Goal: Transaction & Acquisition: Purchase product/service

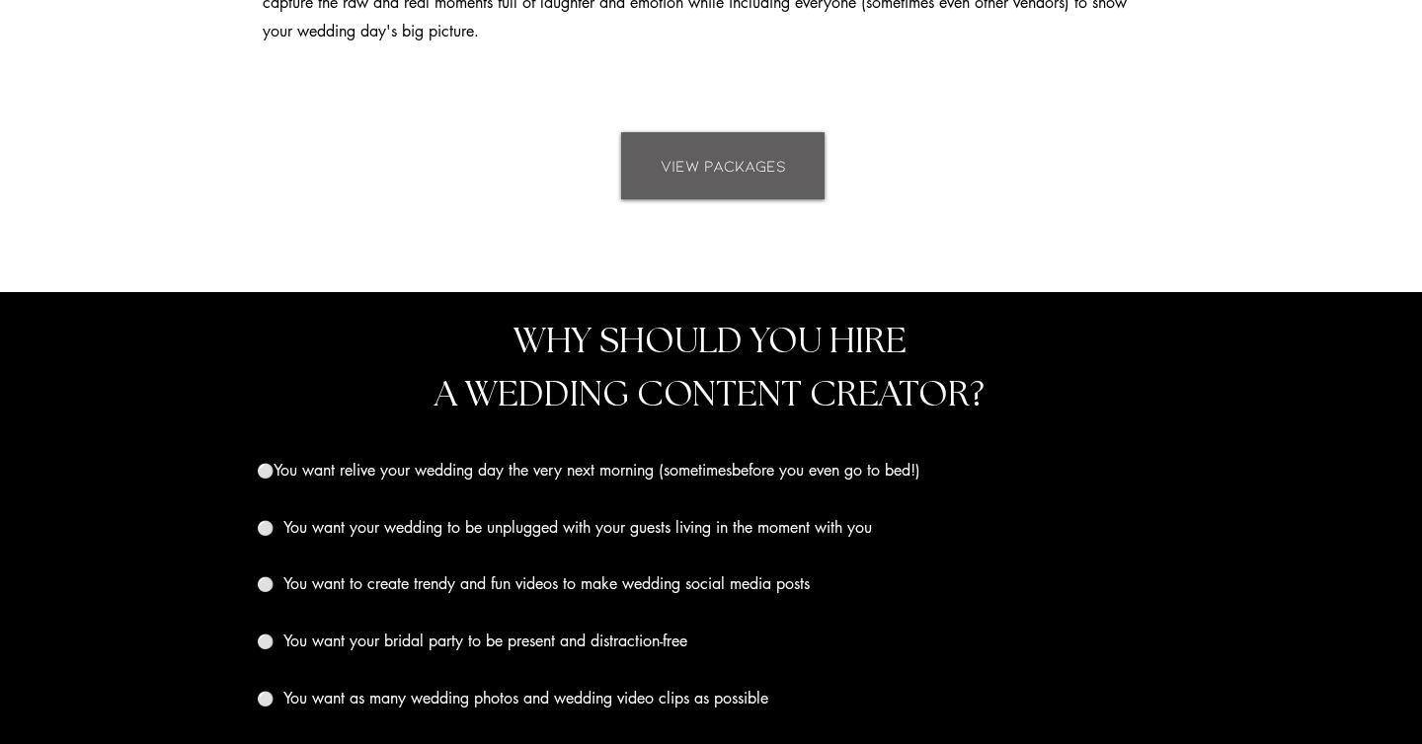
click at [720, 155] on span "VIEW PACKAGES" at bounding box center [722, 166] width 125 height 22
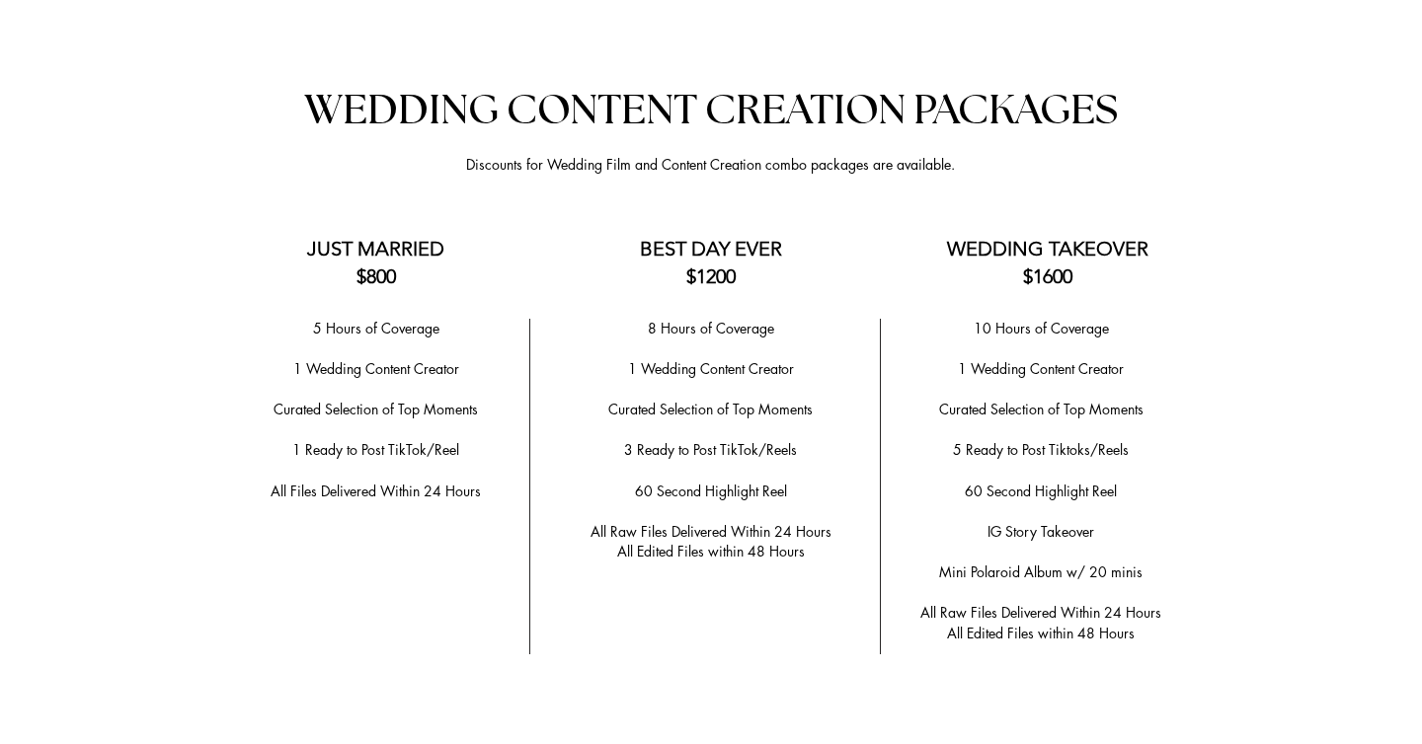
scroll to position [3890, 0]
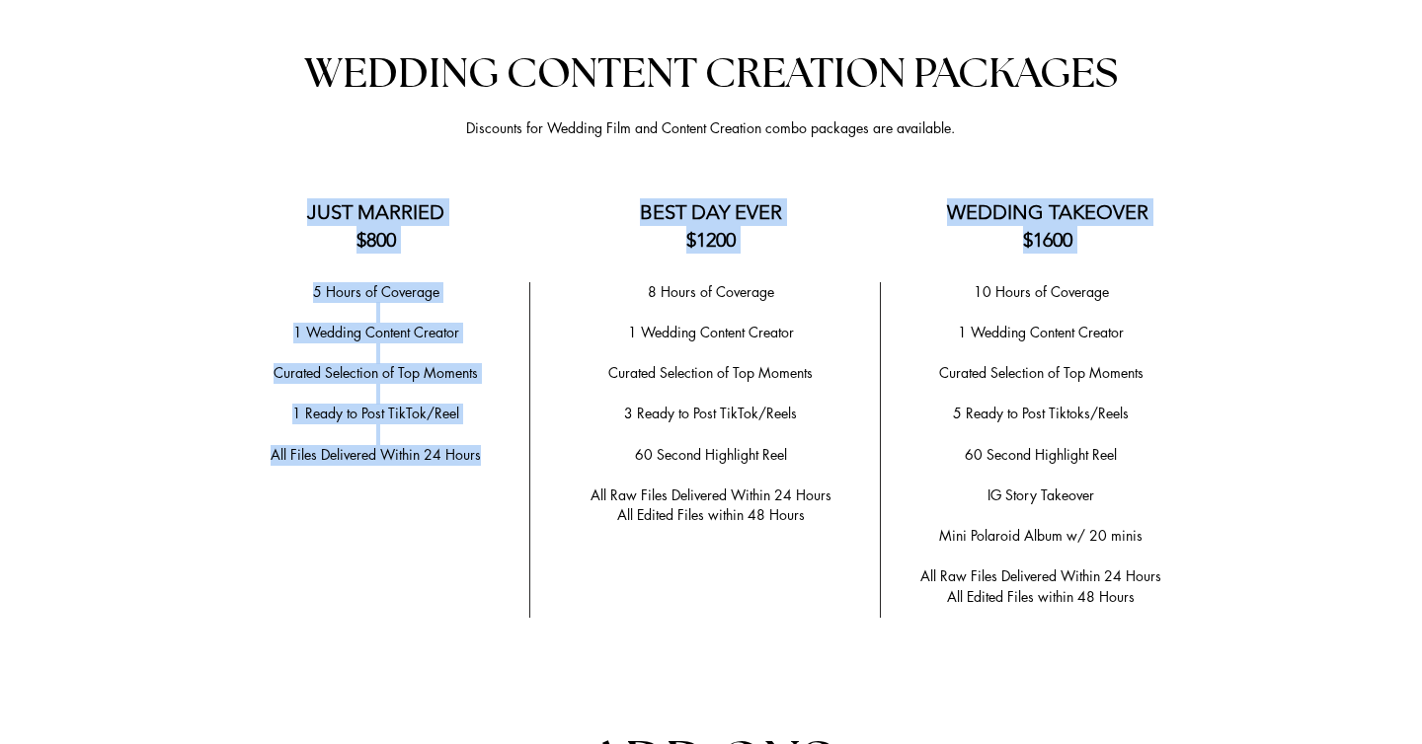
drag, startPoint x: 308, startPoint y: 208, endPoint x: 479, endPoint y: 453, distance: 298.5
click at [479, 453] on div "Anchor 2 WEDDING CONTENT CREATION PACKAGES Discounts for Wedding Film and Conte…" at bounding box center [711, 688] width 1422 height 1405
copy div "JUST MARRIED $800 BEST DAY EVER $1200 WEDDING TAKEOVER $1600 5 Hours of Coverag…"
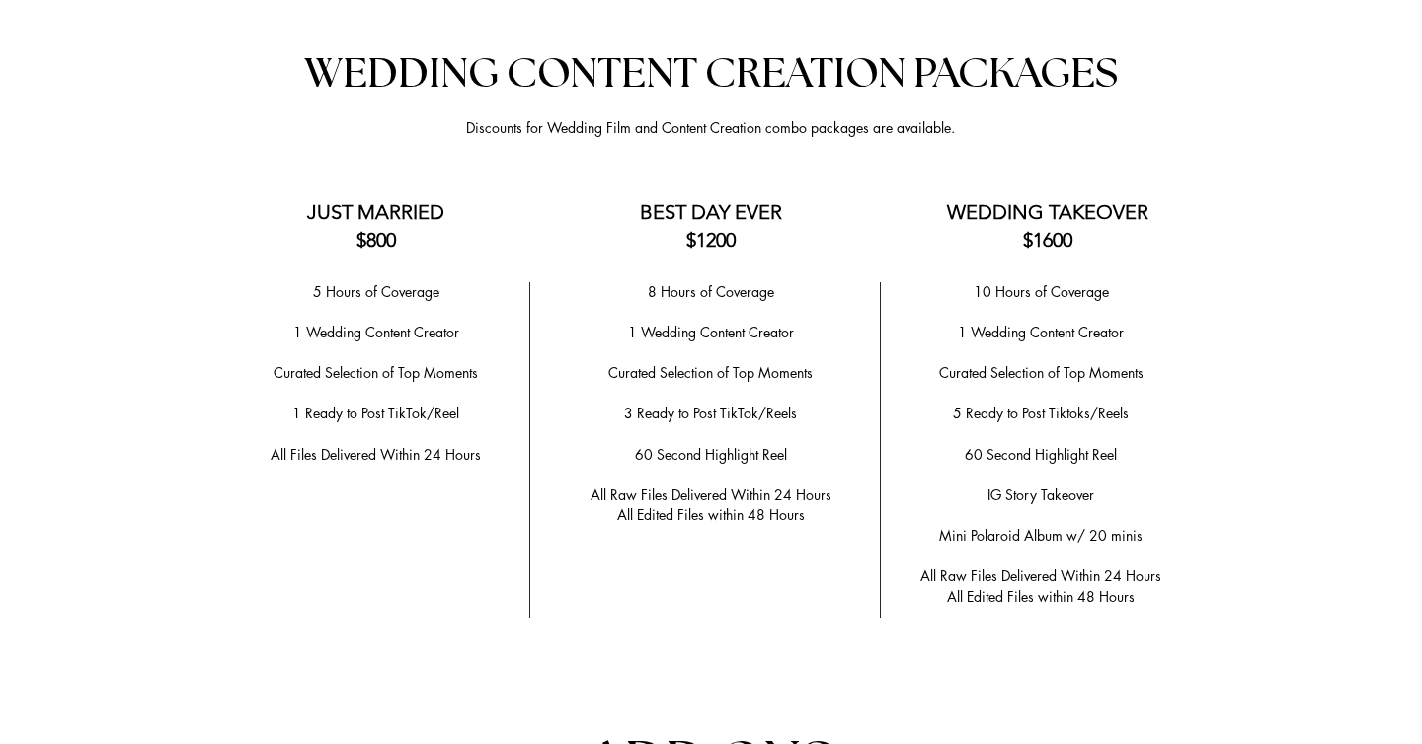
click at [649, 302] on p "​" at bounding box center [710, 312] width 309 height 21
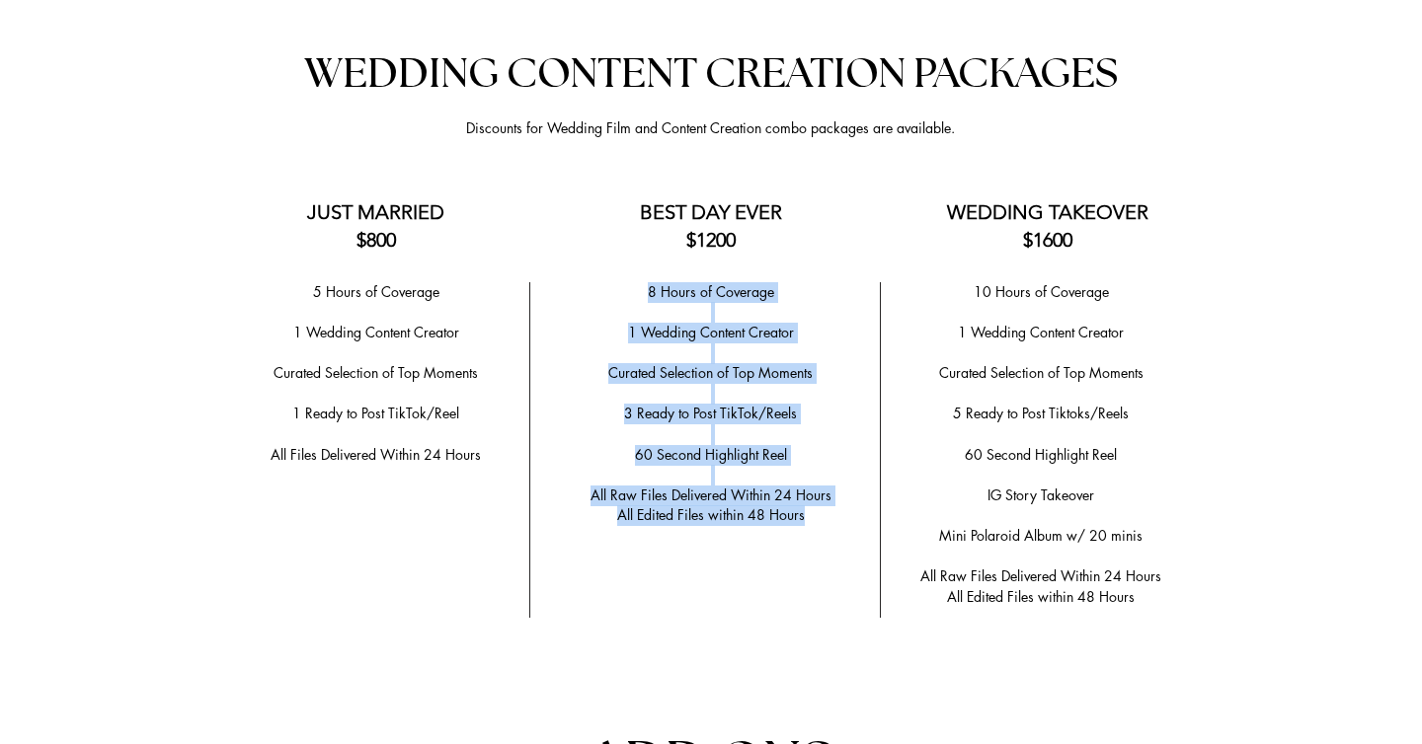
drag, startPoint x: 649, startPoint y: 281, endPoint x: 806, endPoint y: 502, distance: 270.4
click at [806, 502] on div "8 Hours of Coverage ​ 1 Wedding Content Creator ​ ​Curated Selection of Top Mom…" at bounding box center [710, 404] width 309 height 244
copy div "8 Hours of Coverage ​ 1 Wedding Content Creator ​ ​Curated Selection of Top Mom…"
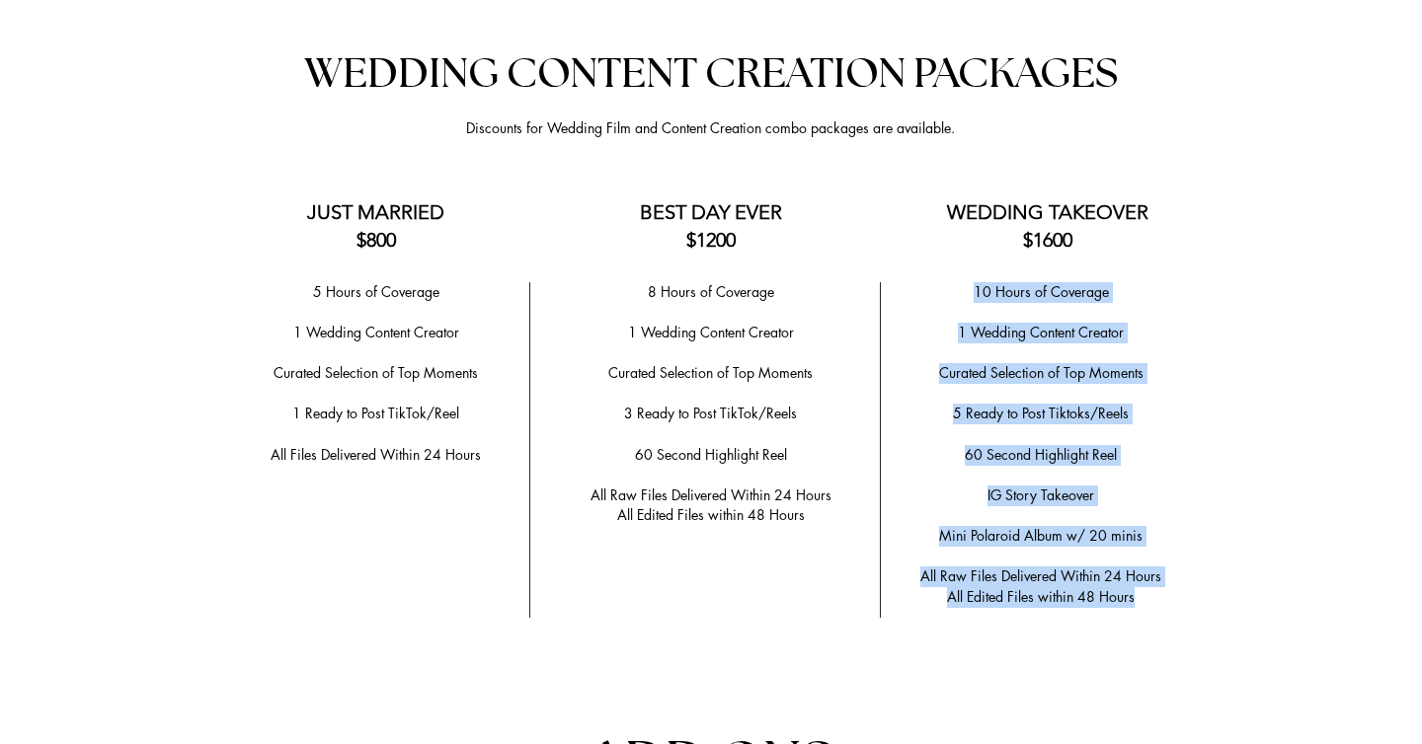
drag, startPoint x: 973, startPoint y: 280, endPoint x: 1151, endPoint y: 589, distance: 356.5
click at [1151, 589] on div "10 Hours of Coverage ​ 1 Wedding Content Creator ​ Curated Selection of Top Mom…" at bounding box center [1040, 445] width 296 height 326
copy div "10 Hours of Coverage ​ 1 Wedding Content Creator ​ Curated Selection of Top Mom…"
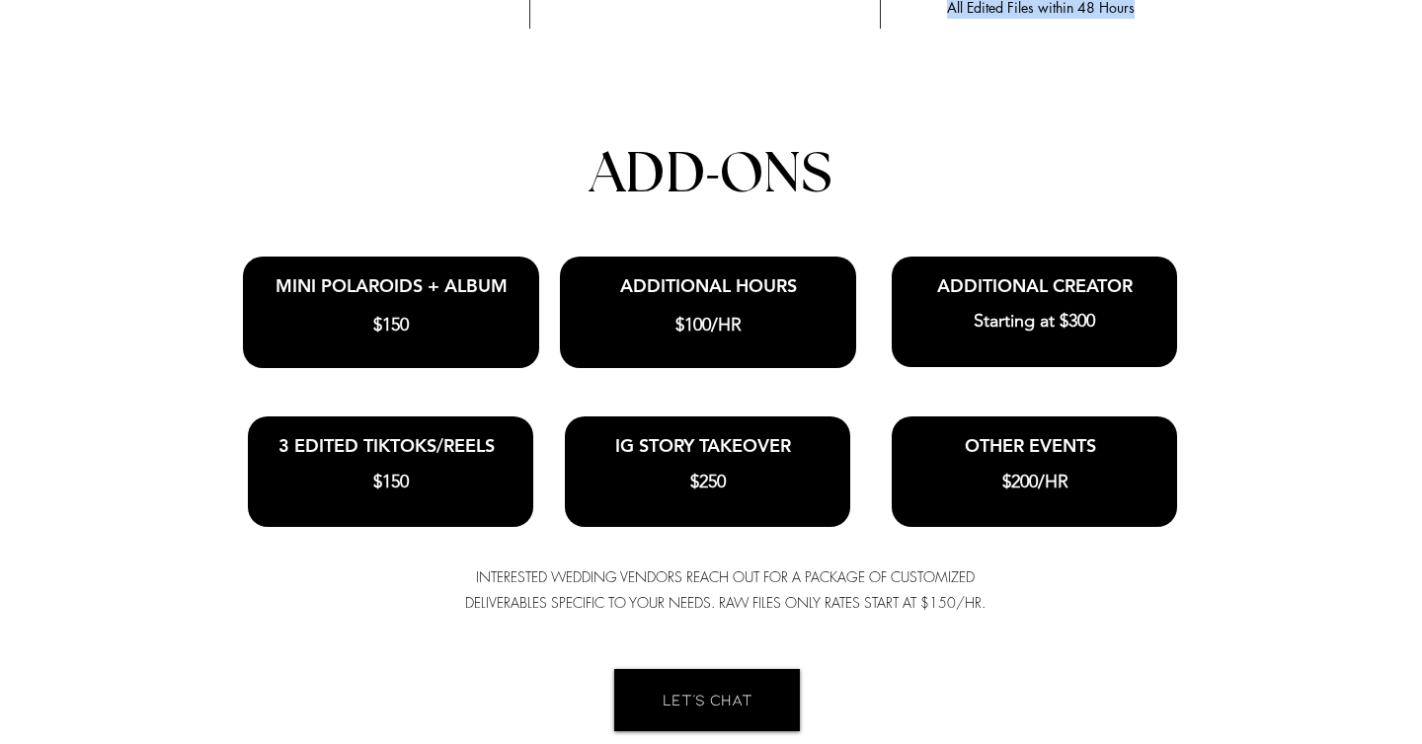
scroll to position [4482, 0]
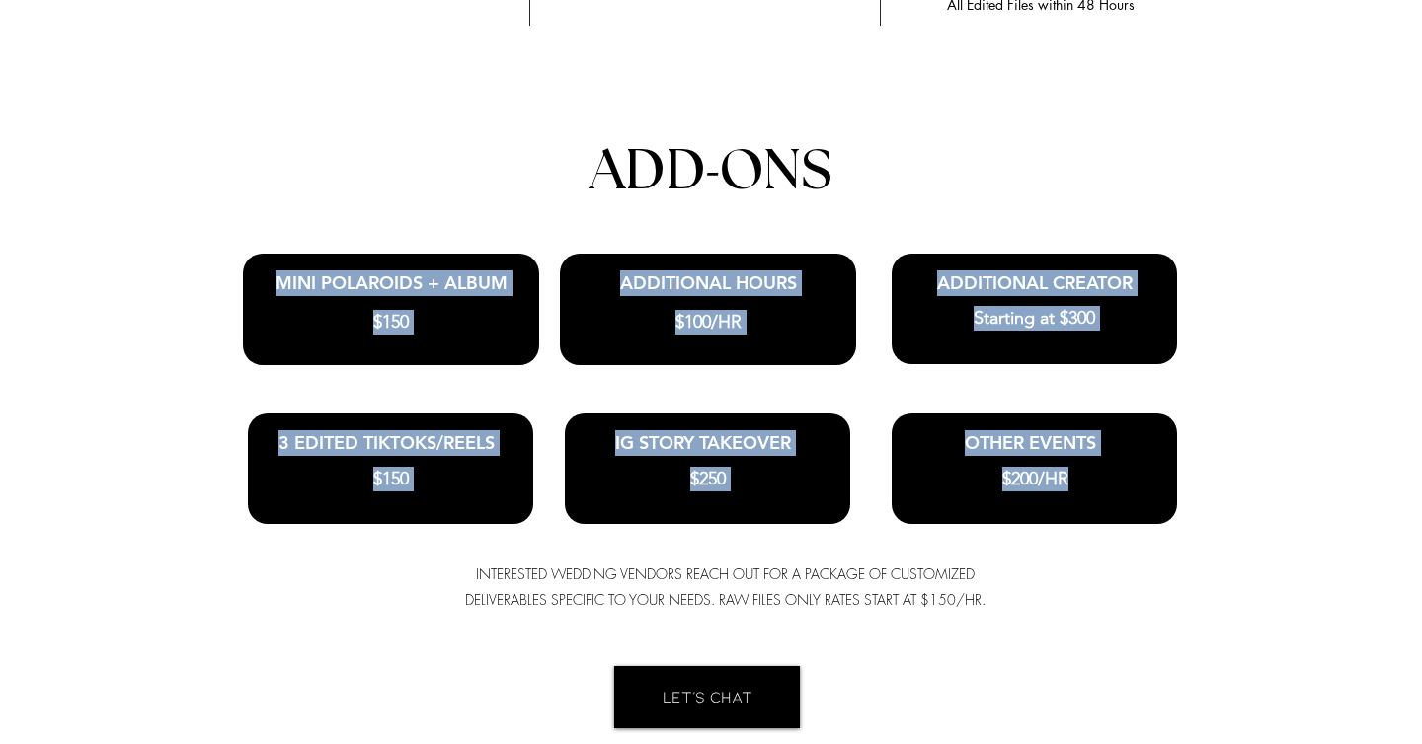
drag, startPoint x: 273, startPoint y: 275, endPoint x: 1076, endPoint y: 461, distance: 823.8
click at [1076, 461] on div "Anchor 2 WEDDING CONTENT CREATION PACKAGES Discounts for Wedding Film and Conte…" at bounding box center [711, 96] width 1422 height 1405
copy div "MINI POLAROIDS + ALBUM $150 ADDITIONAL HOURS $100/HR Starting at $300 ADDITIONA…"
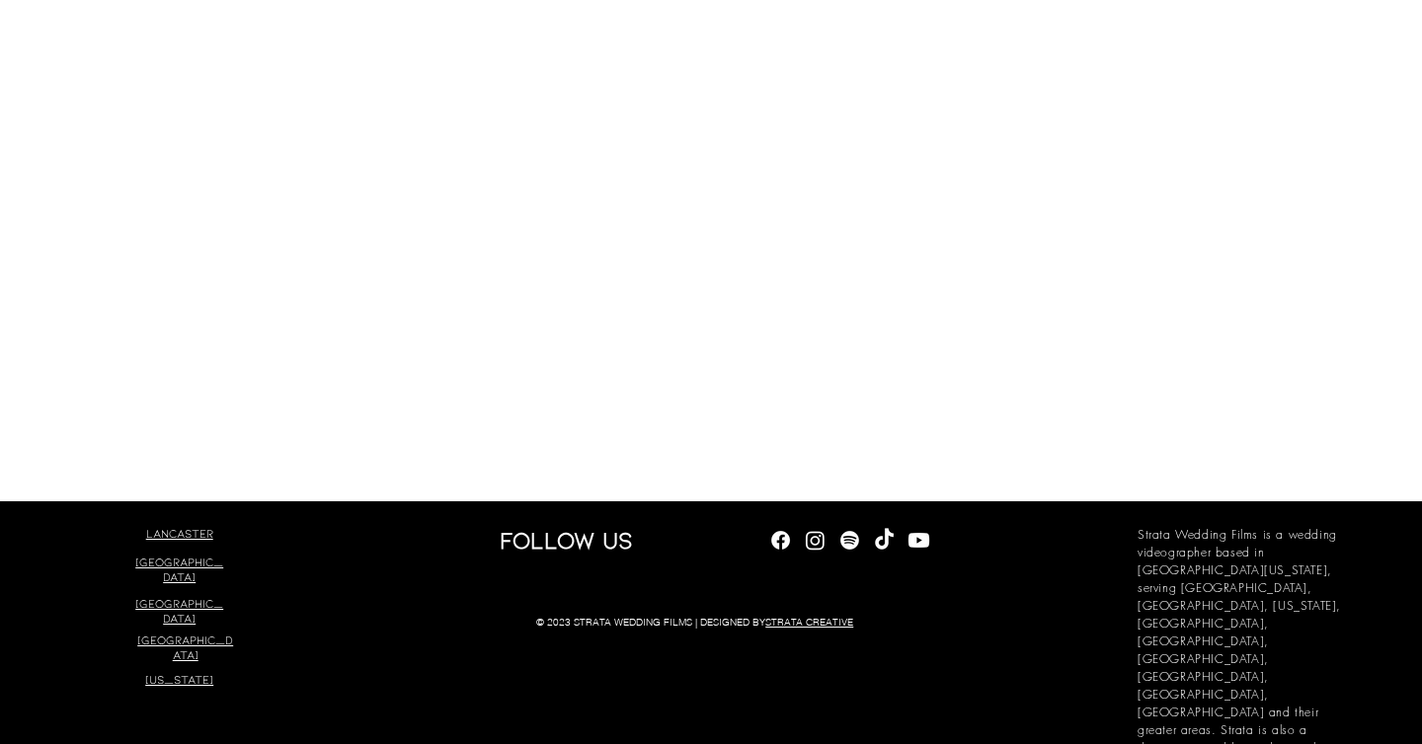
scroll to position [6760, 0]
